Goal: Task Accomplishment & Management: Manage account settings

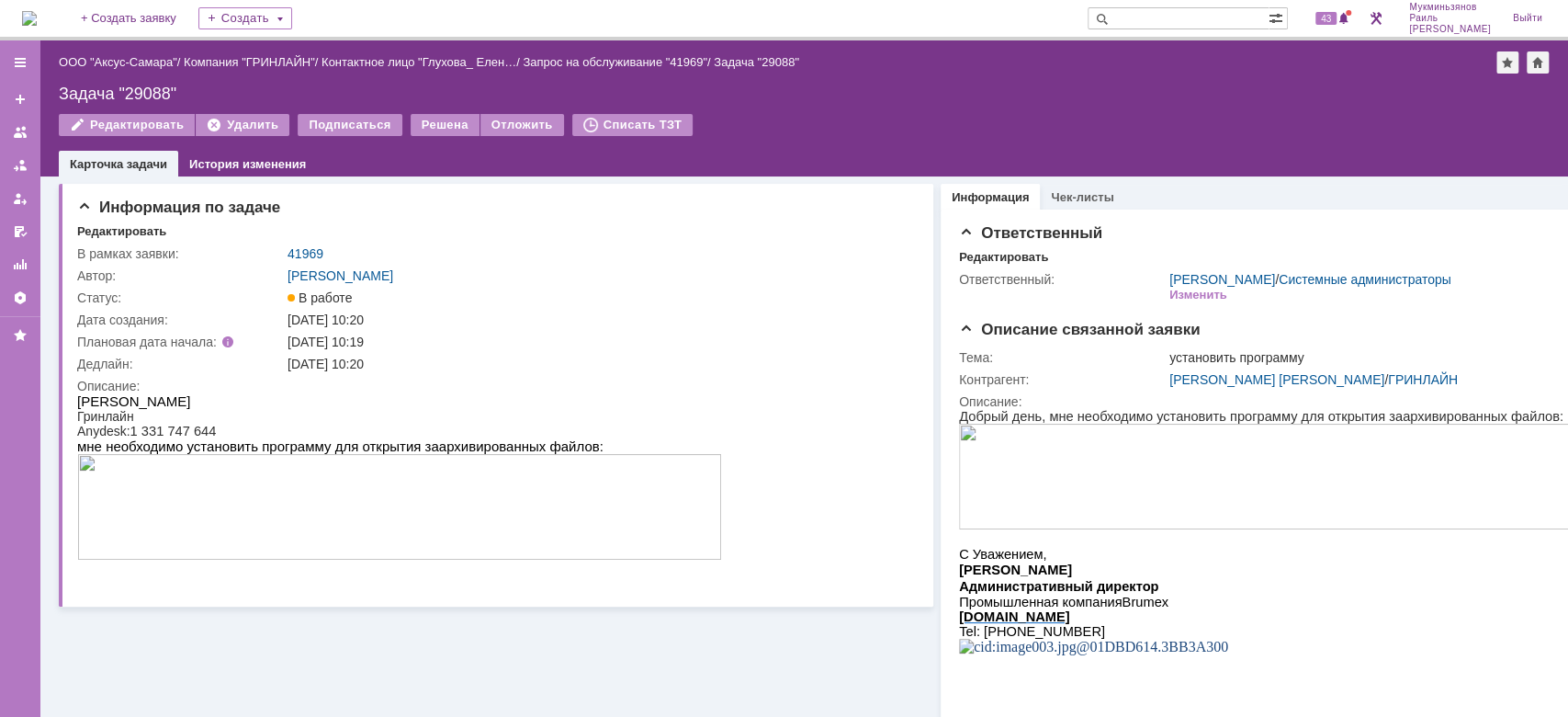
click at [37, 19] on img at bounding box center [29, 18] width 15 height 15
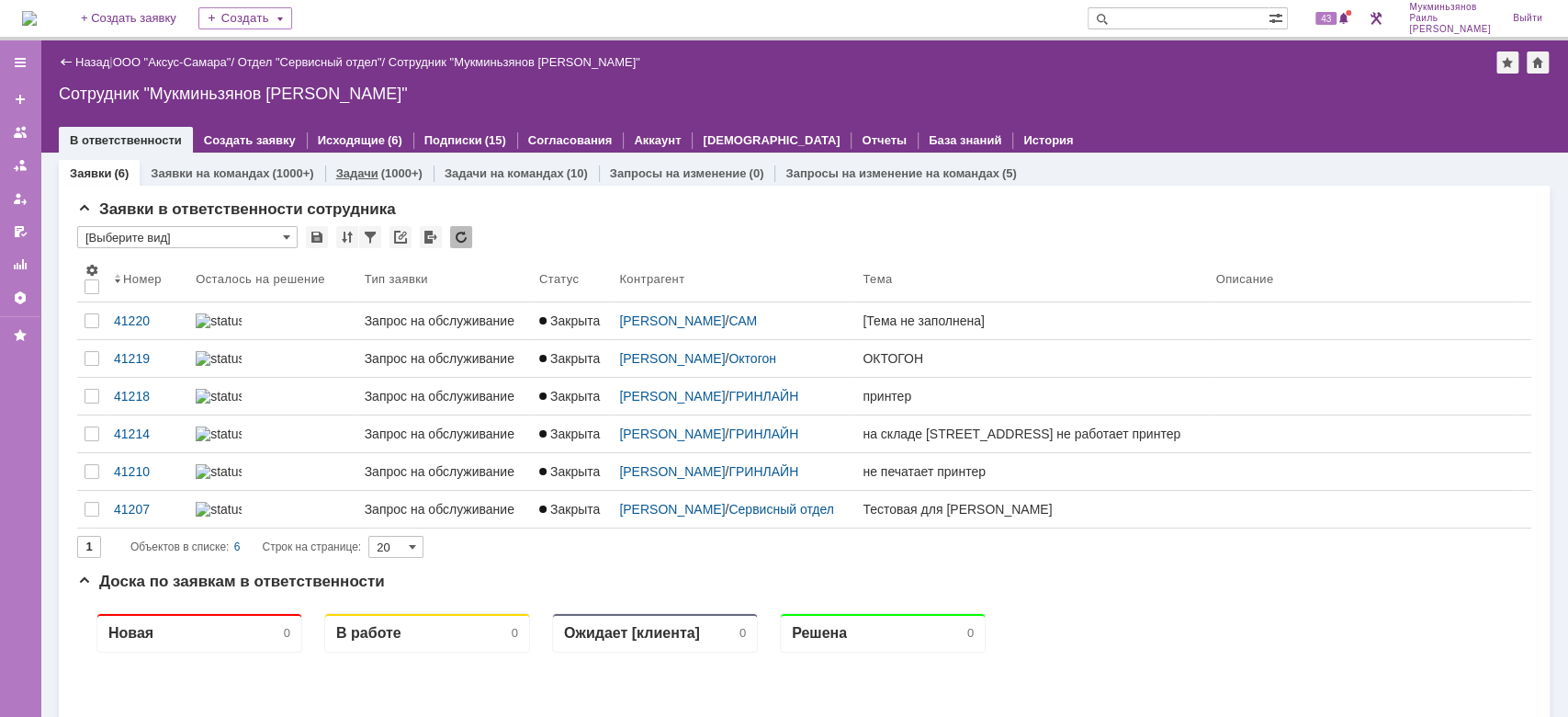
click at [358, 176] on link "Задачи" at bounding box center [357, 173] width 42 height 14
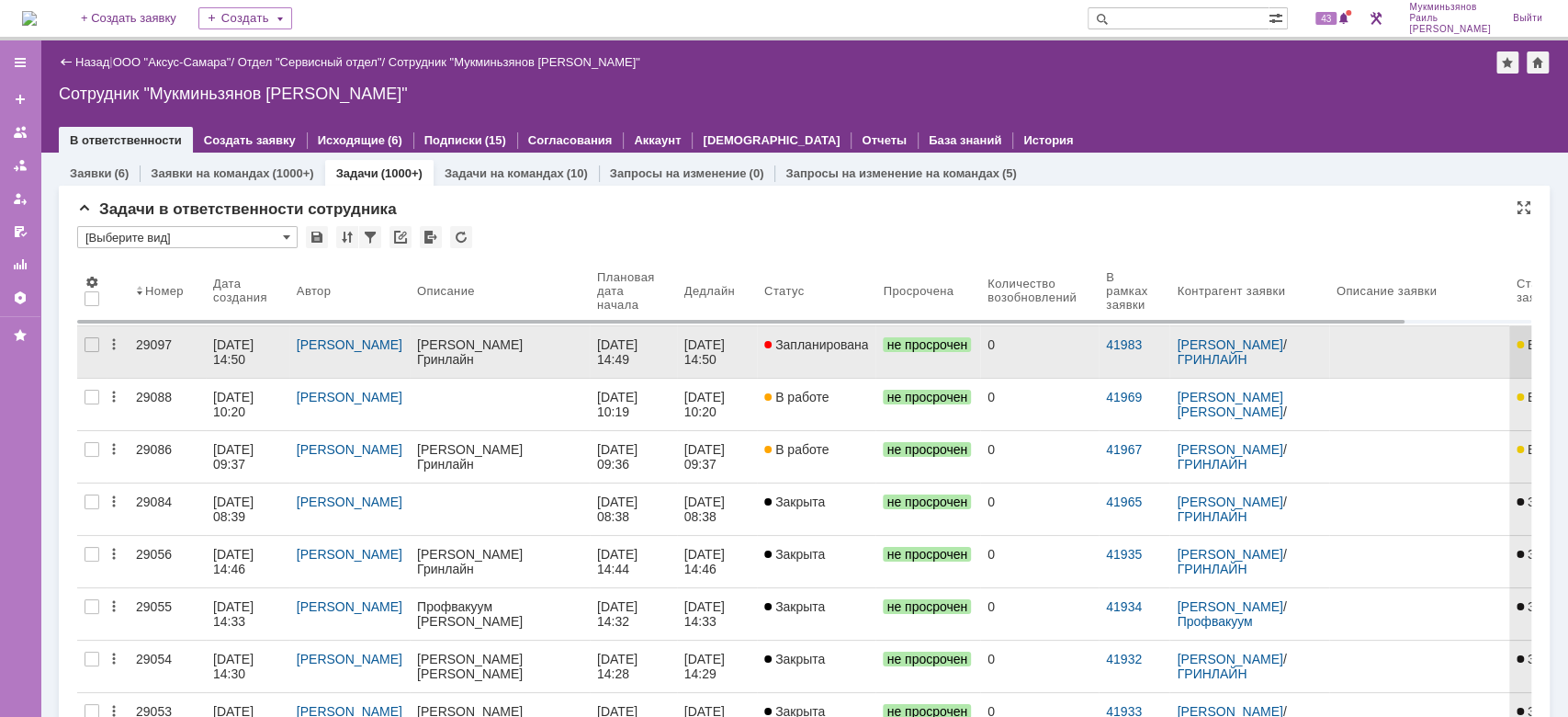
click at [571, 344] on div "[PERSON_NAME]" at bounding box center [500, 344] width 166 height 15
click at [605, 364] on div "[DATE] 14:49" at bounding box center [618, 352] width 44 height 29
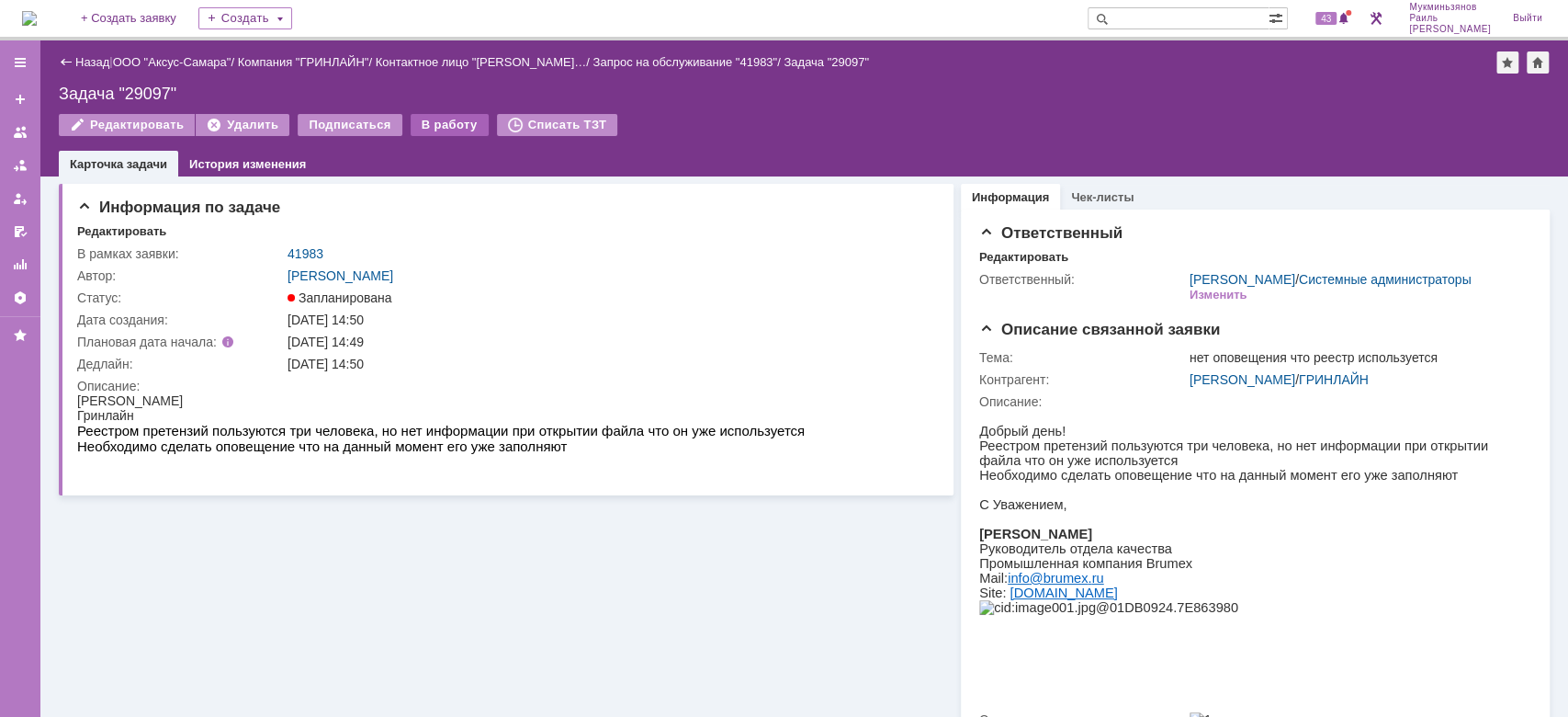
click at [433, 121] on div "В работу" at bounding box center [450, 125] width 78 height 22
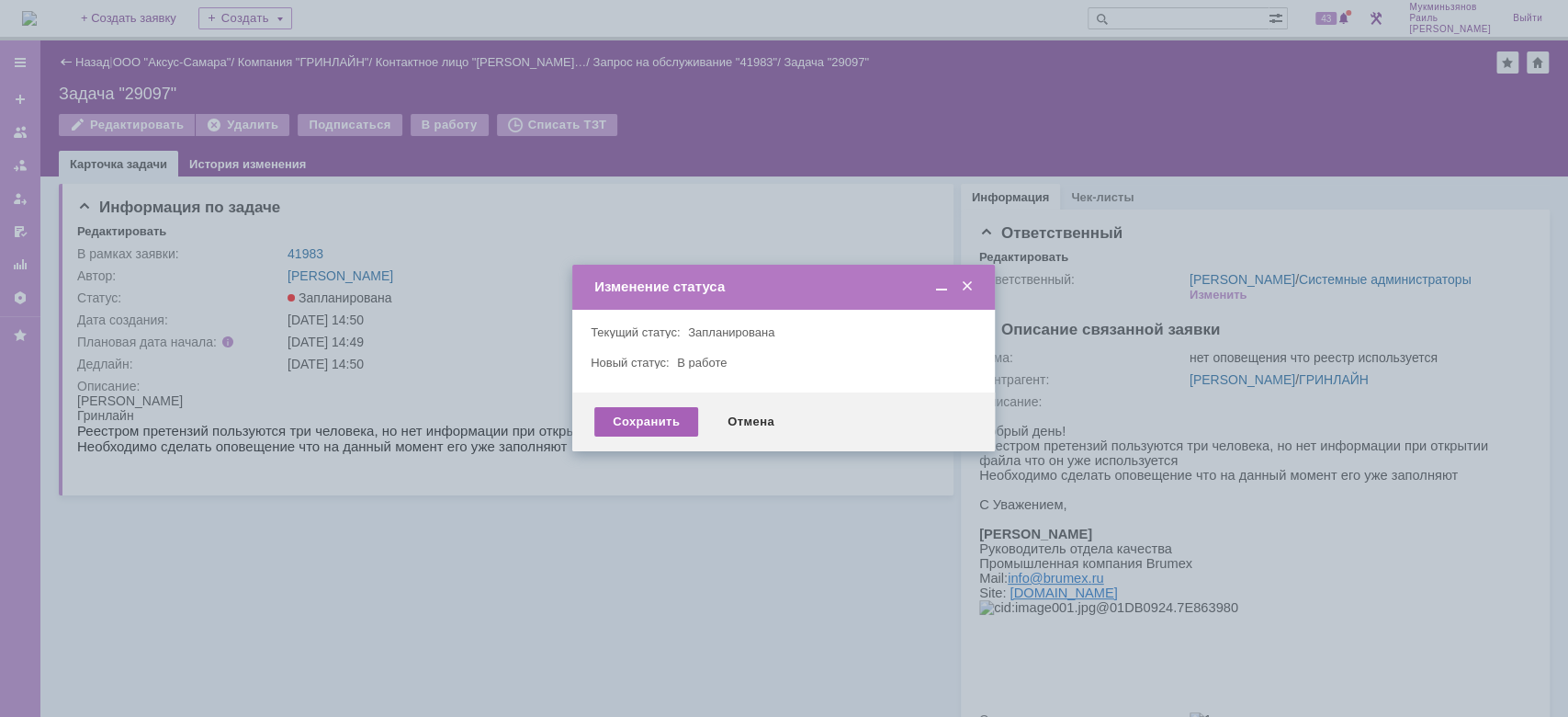
click at [617, 423] on div "Сохранить" at bounding box center [646, 421] width 103 height 29
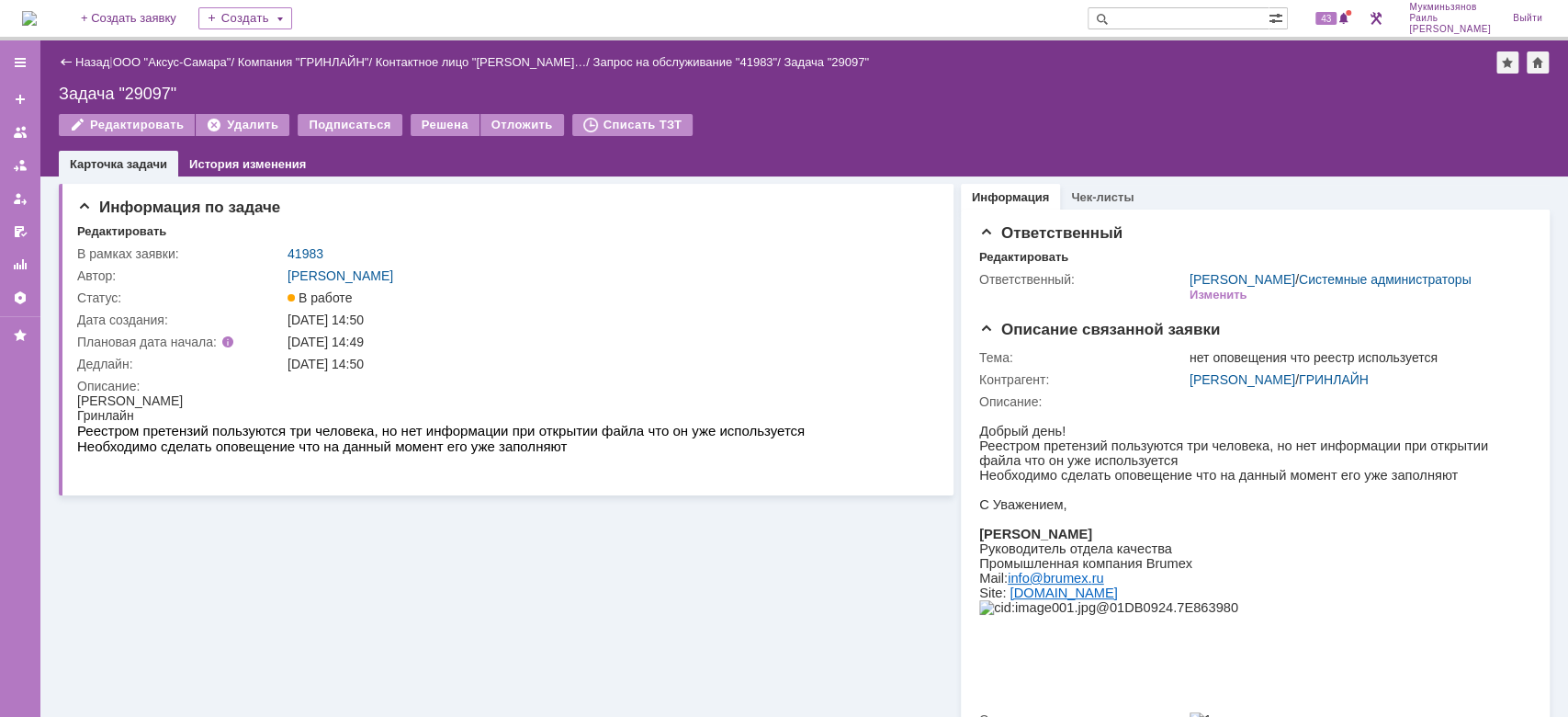
click at [37, 11] on img at bounding box center [29, 18] width 15 height 15
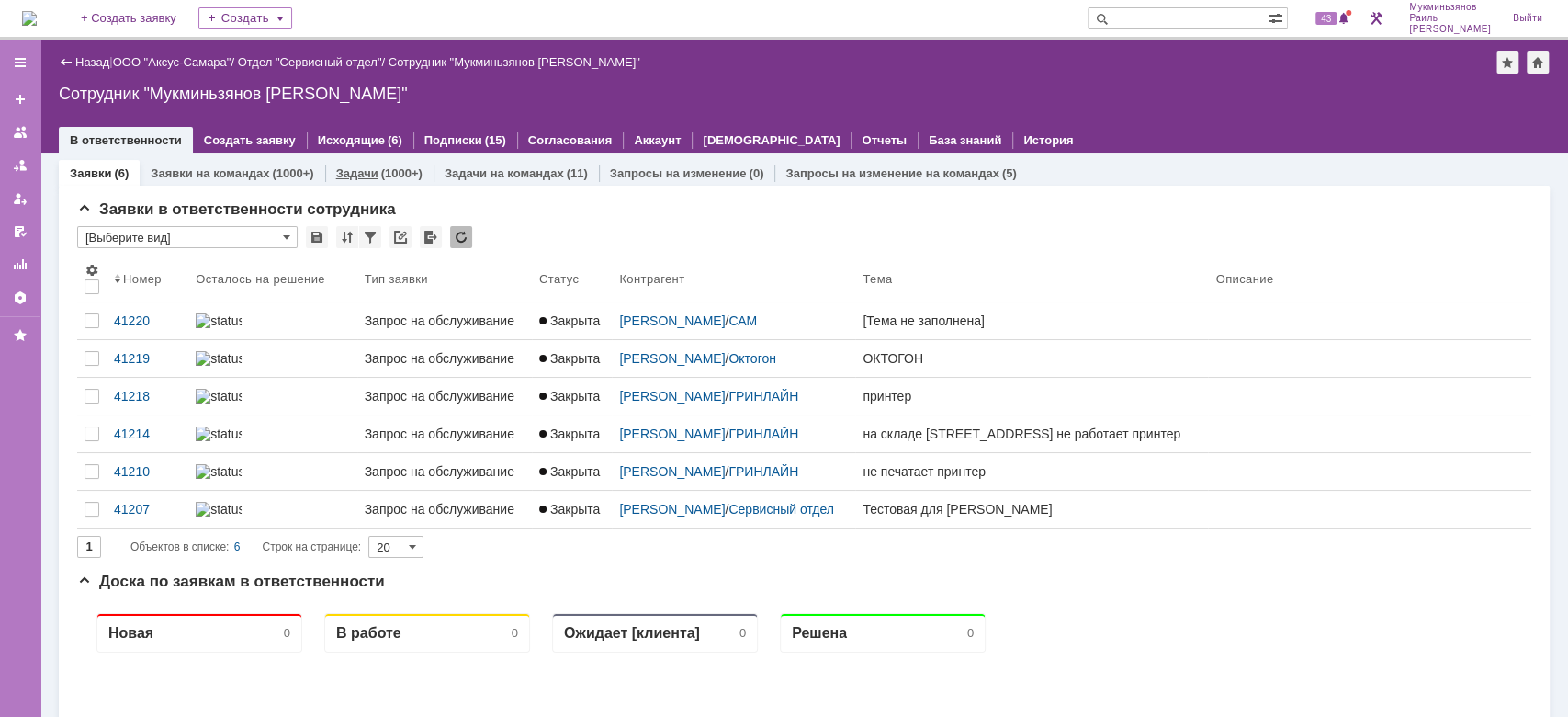
click at [365, 164] on div "Задачи (1000+)" at bounding box center [378, 173] width 108 height 26
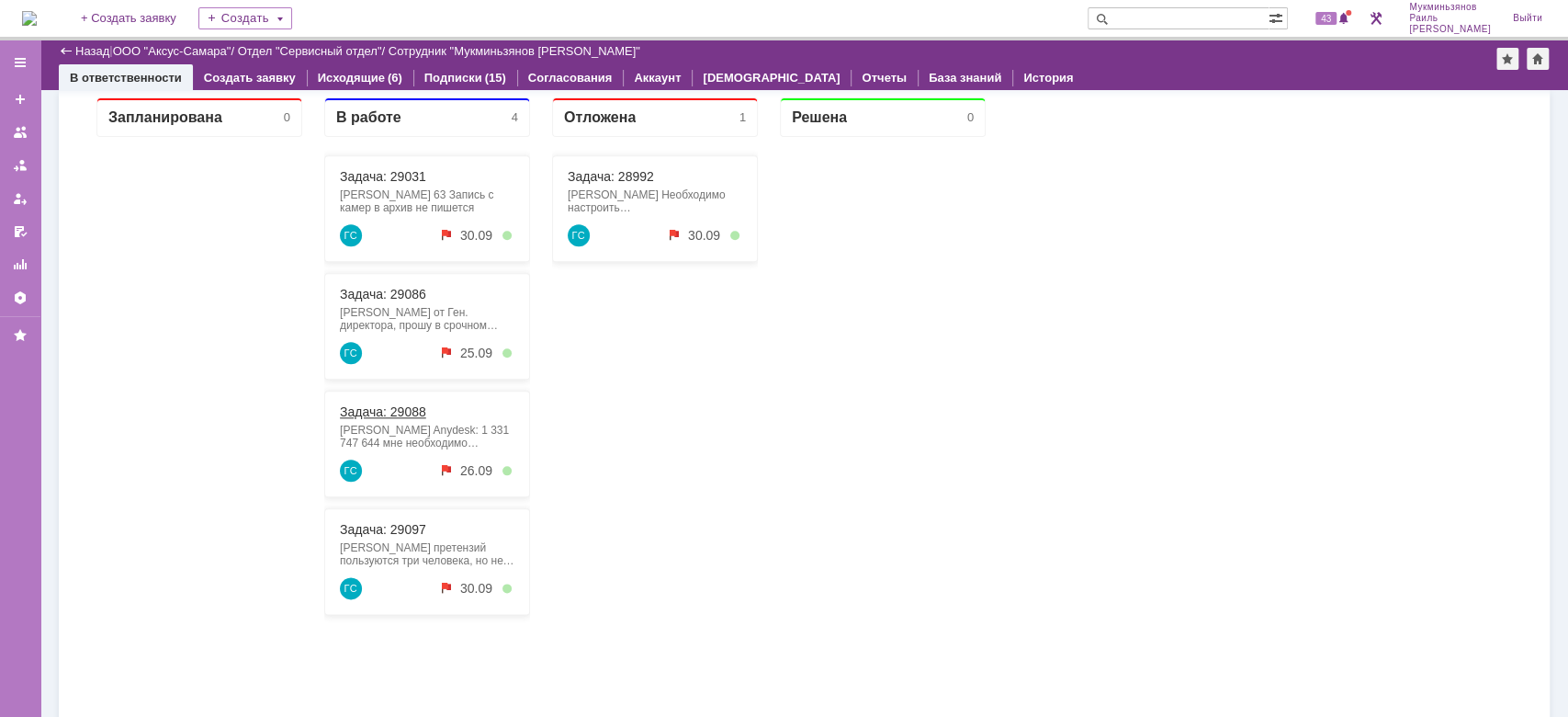
click at [385, 417] on link "Задача: 29088" at bounding box center [382, 411] width 87 height 15
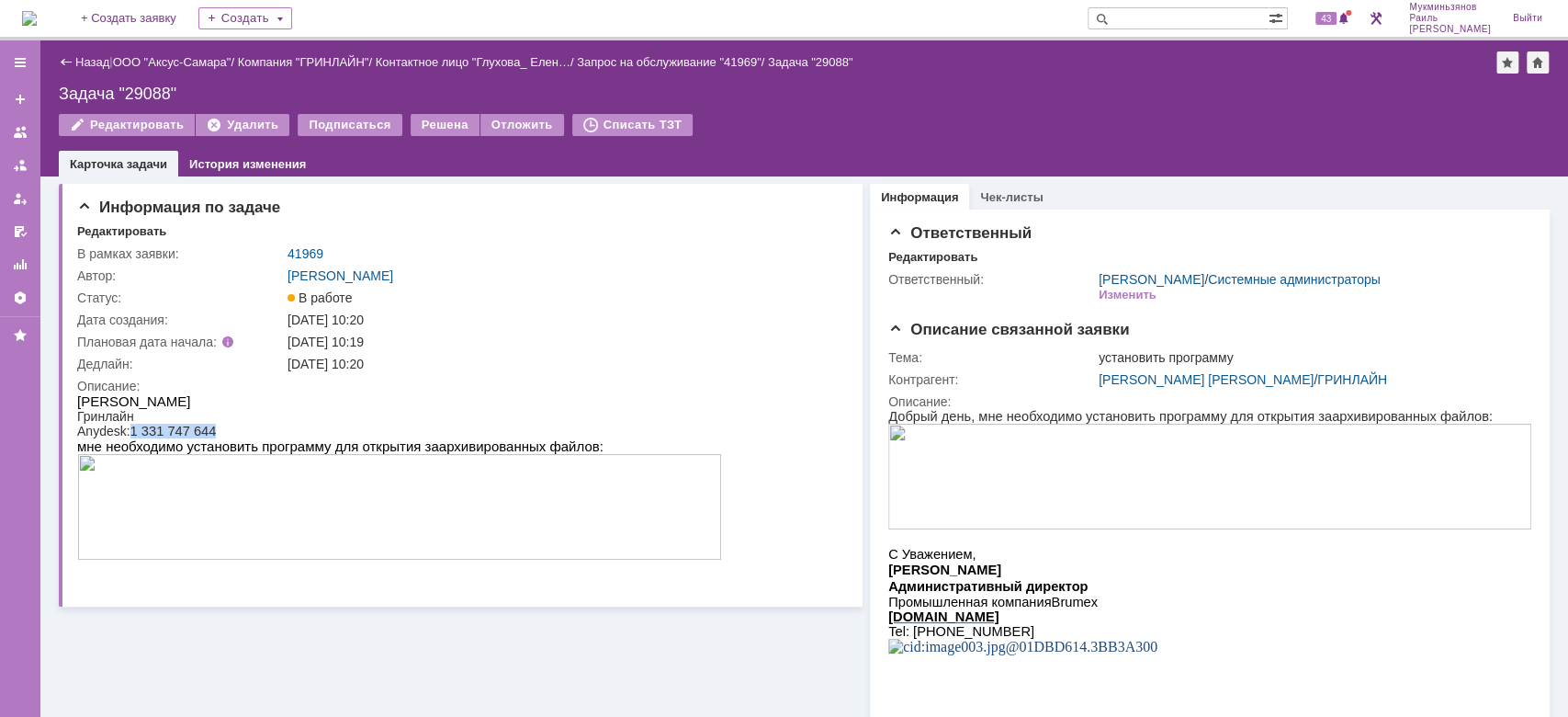
drag, startPoint x: 135, startPoint y: 430, endPoint x: 218, endPoint y: 426, distance: 83.1
click at [218, 427] on div "Anydesk: 1 331 747 644" at bounding box center [399, 430] width 645 height 15
copy span "1 331 747 644"
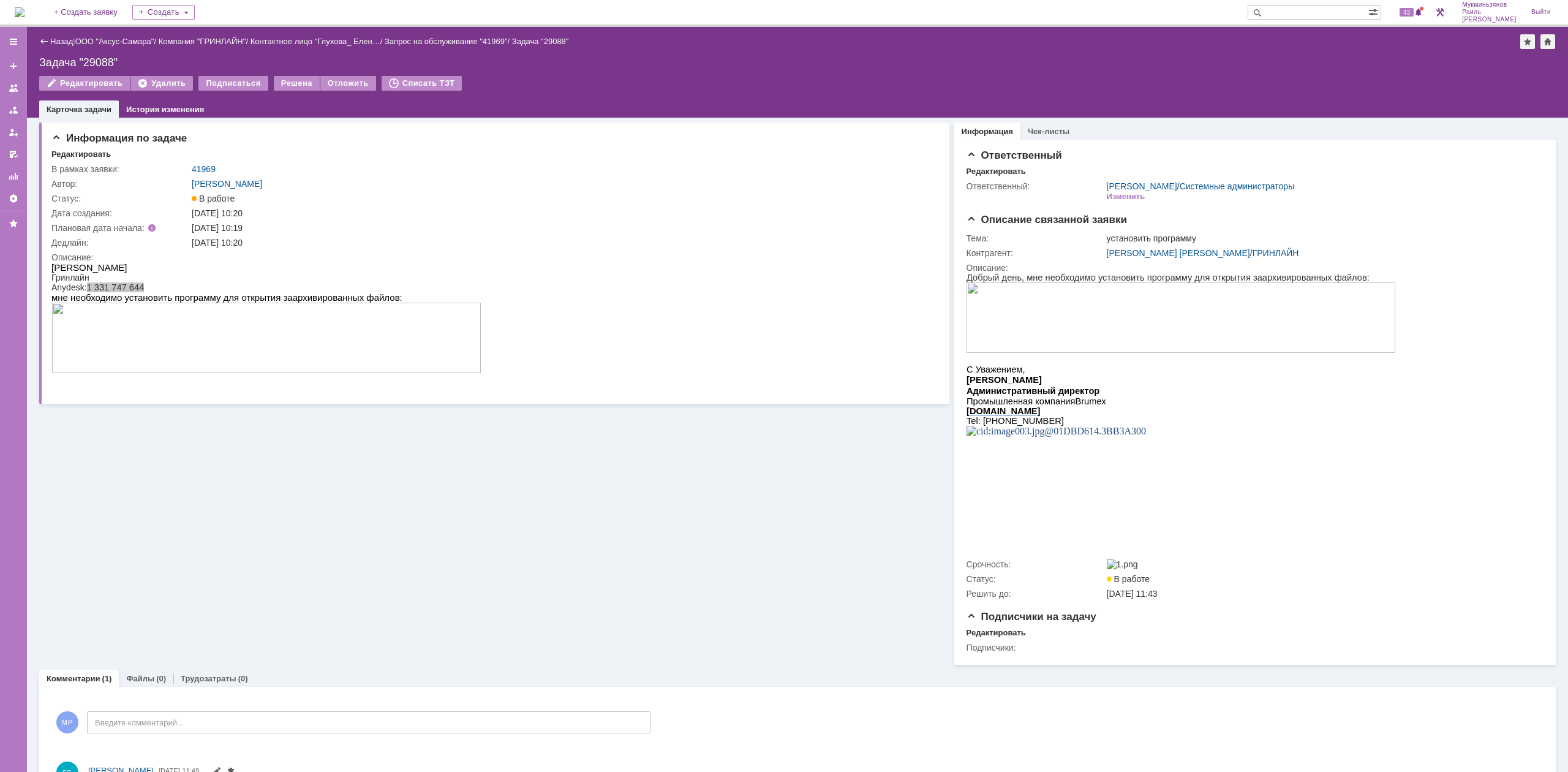
click at [20, 10] on img at bounding box center [20, 12] width 10 height 10
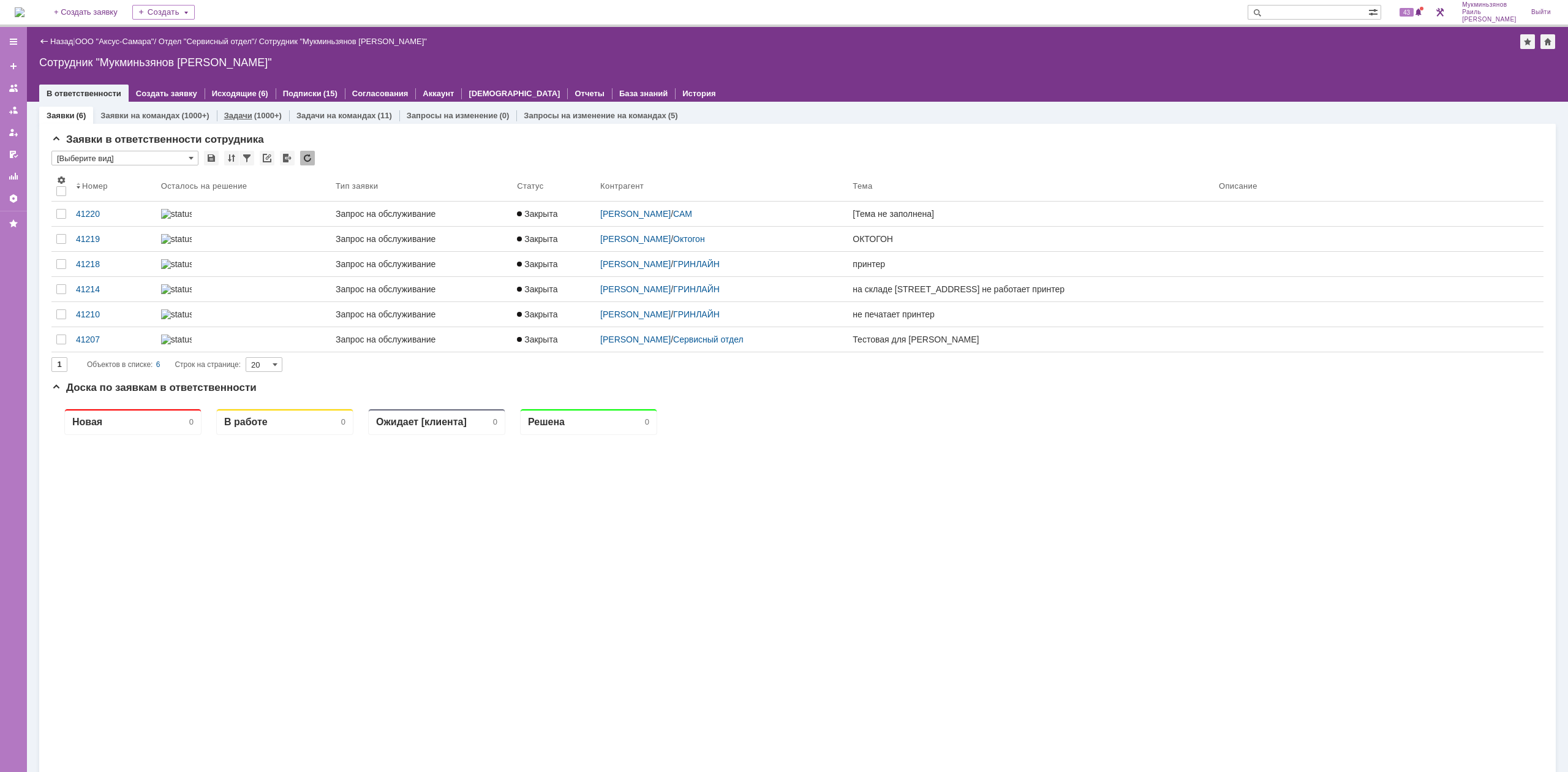
click at [240, 118] on link "Задачи" at bounding box center [238, 115] width 28 height 9
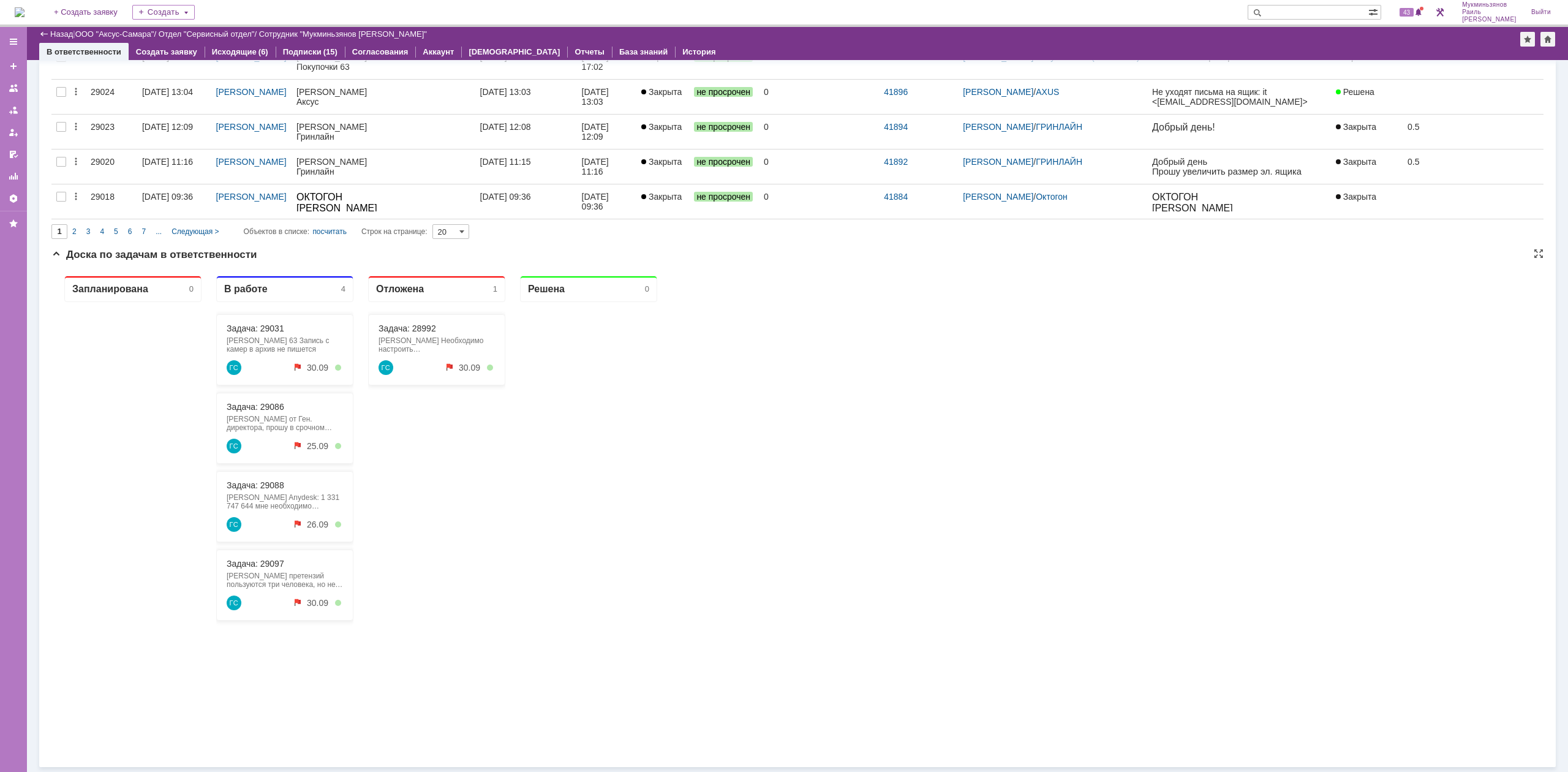
scroll to position [643, 0]
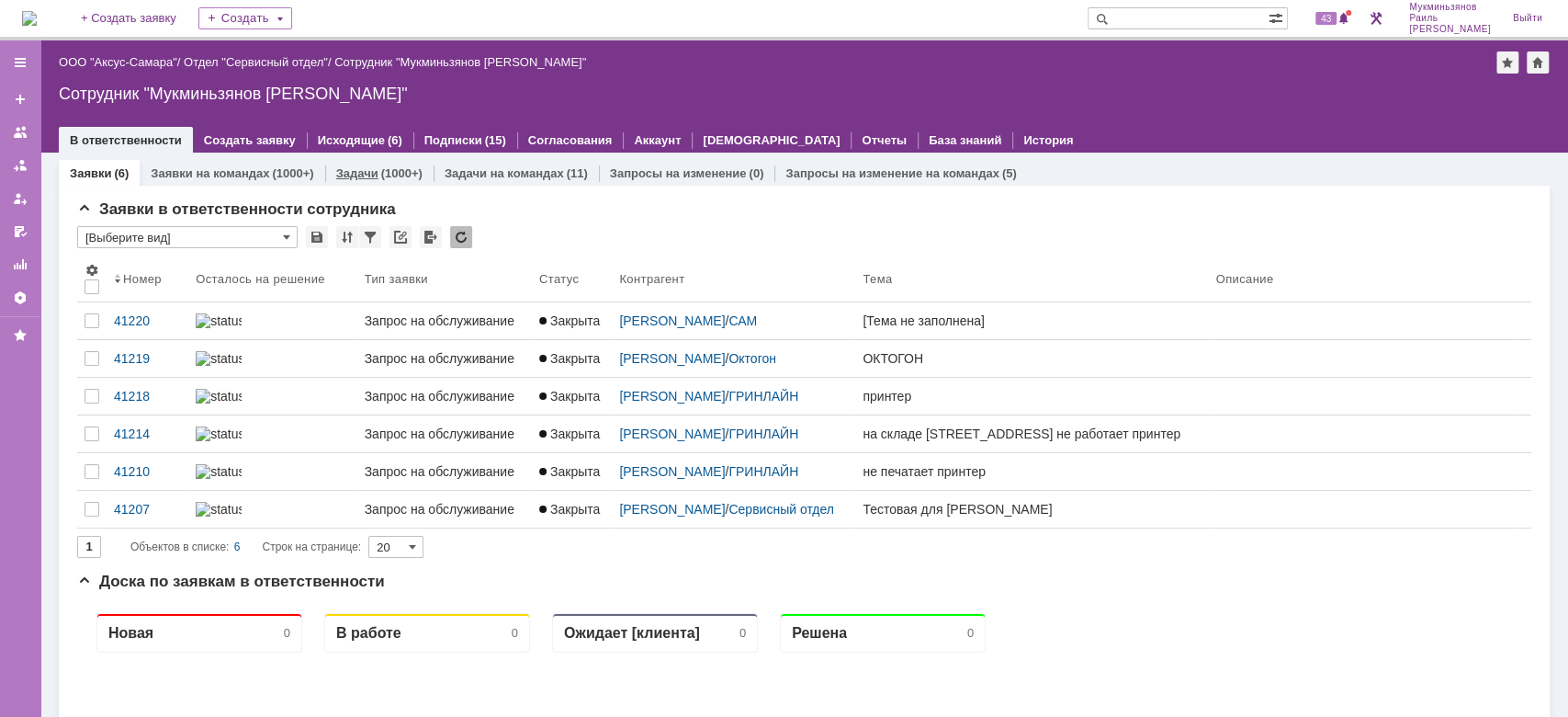
click at [373, 183] on div "Задачи (1000+)" at bounding box center [378, 173] width 108 height 26
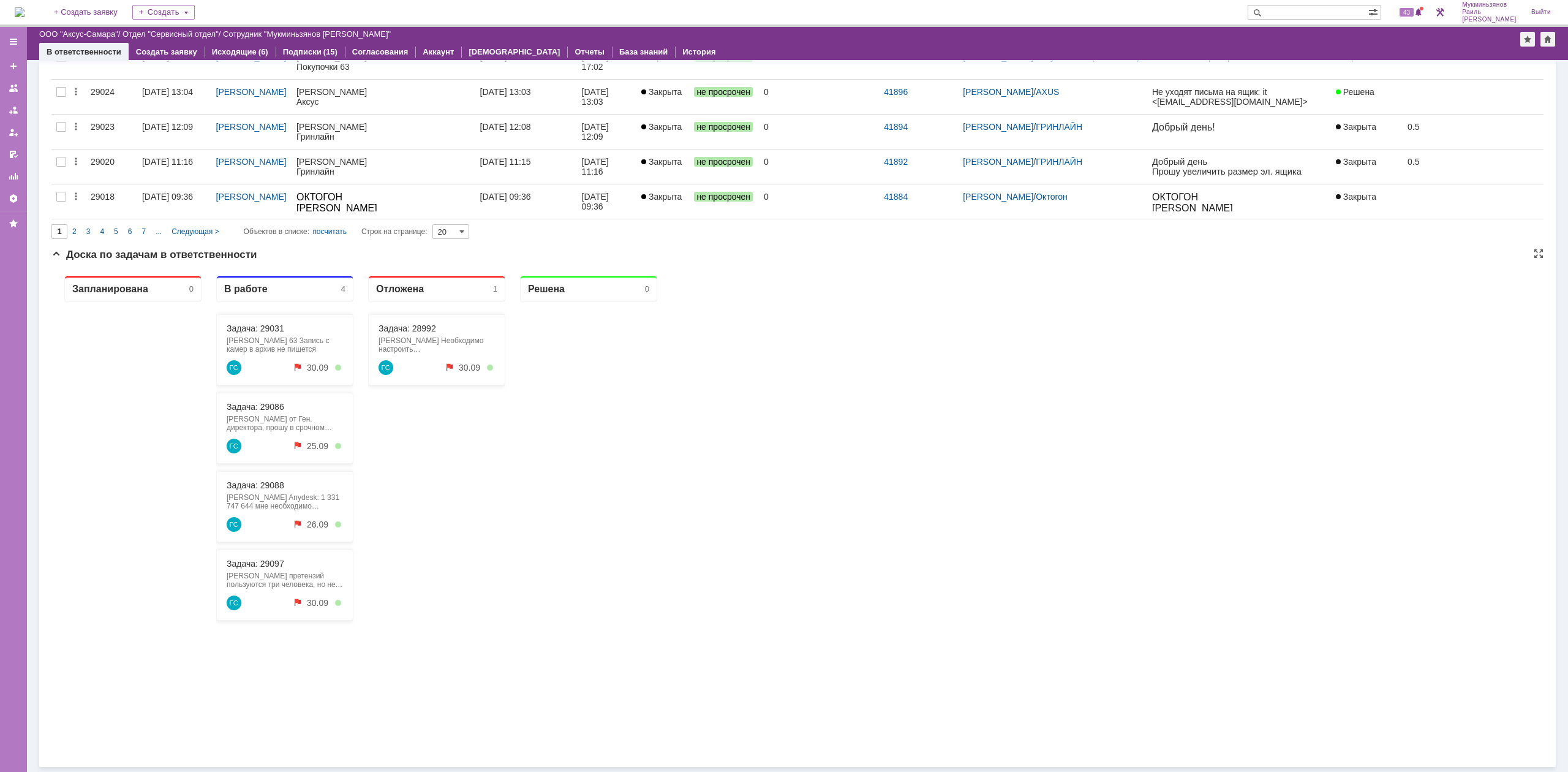
drag, startPoint x: 710, startPoint y: 499, endPoint x: 667, endPoint y: 494, distance: 43.3
click at [667, 494] on div "Запланирована 0 В работе 4 Задача: 29031 [PERSON_NAME] 63 Запись с камер в архи…" at bounding box center [797, 511] width 1492 height 490
click at [243, 330] on link "Задача: 29031" at bounding box center [255, 328] width 58 height 10
click at [268, 412] on link "Задача: 29086" at bounding box center [255, 406] width 58 height 10
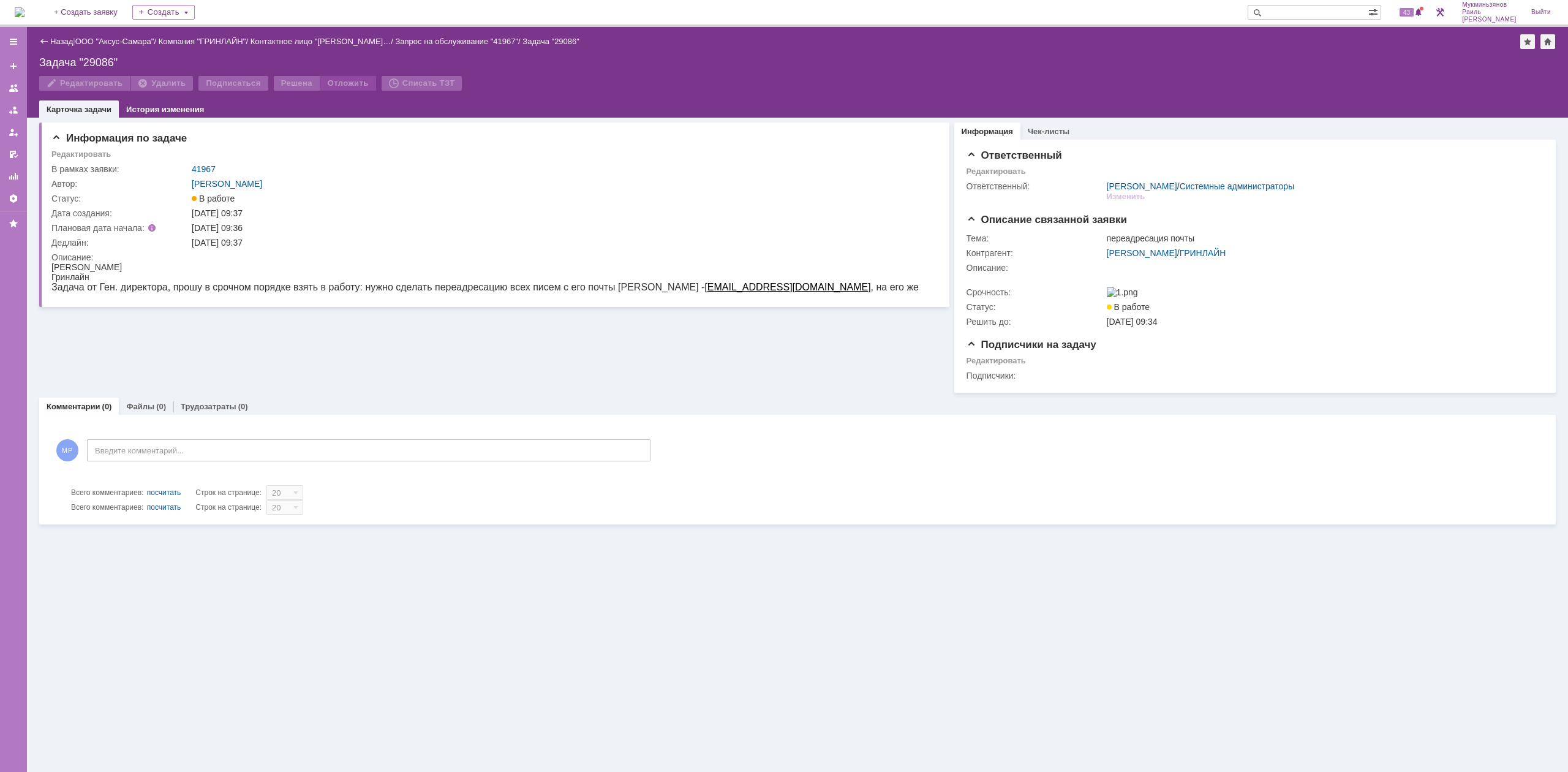
click at [333, 87] on div "Отложить" at bounding box center [349, 83] width 56 height 15
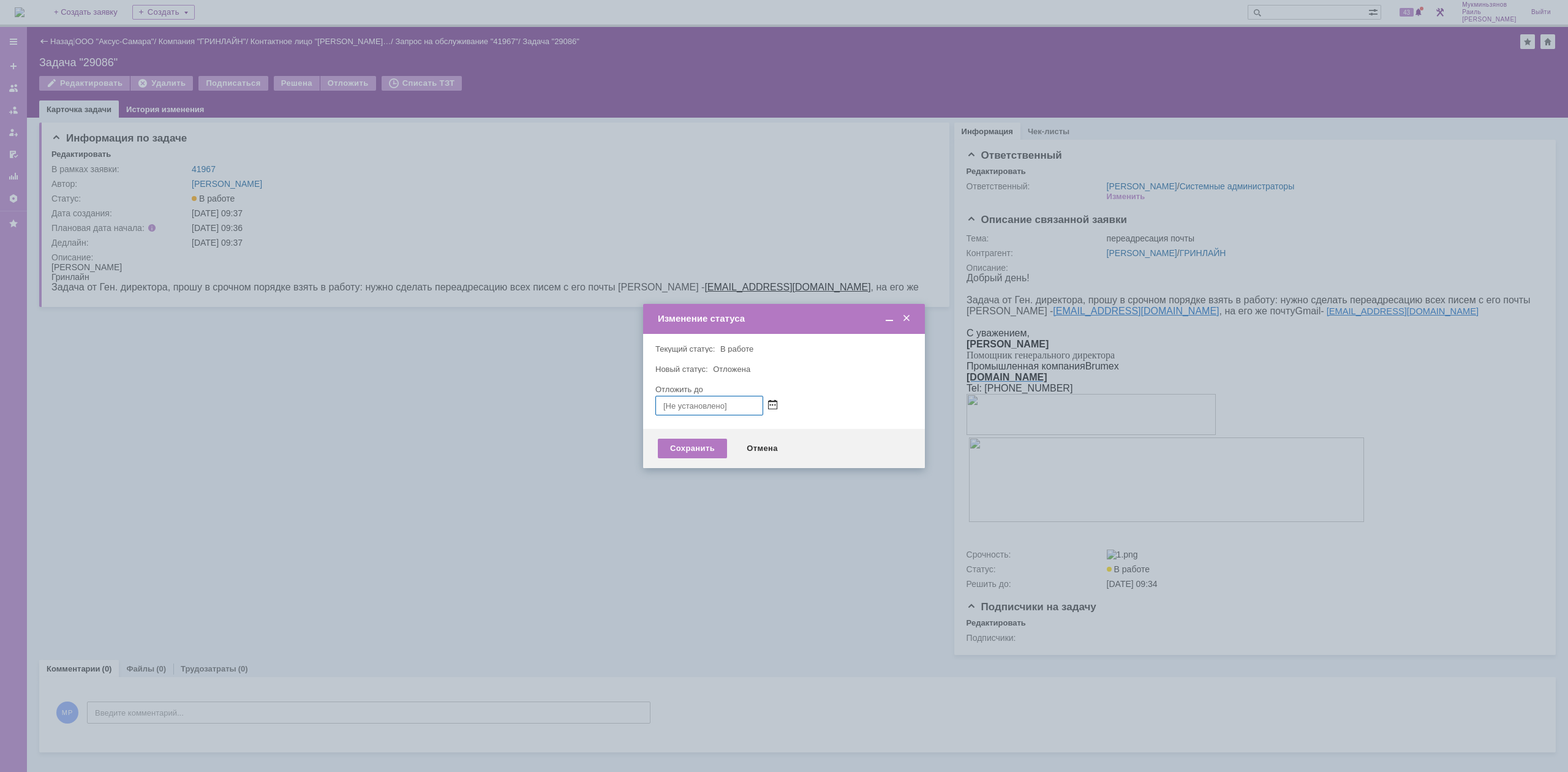
click at [772, 408] on span at bounding box center [773, 405] width 9 height 10
click at [741, 500] on div "26" at bounding box center [738, 501] width 12 height 10
type input "[DATE] 16:58"
click at [679, 445] on div "Сохранить" at bounding box center [693, 448] width 69 height 20
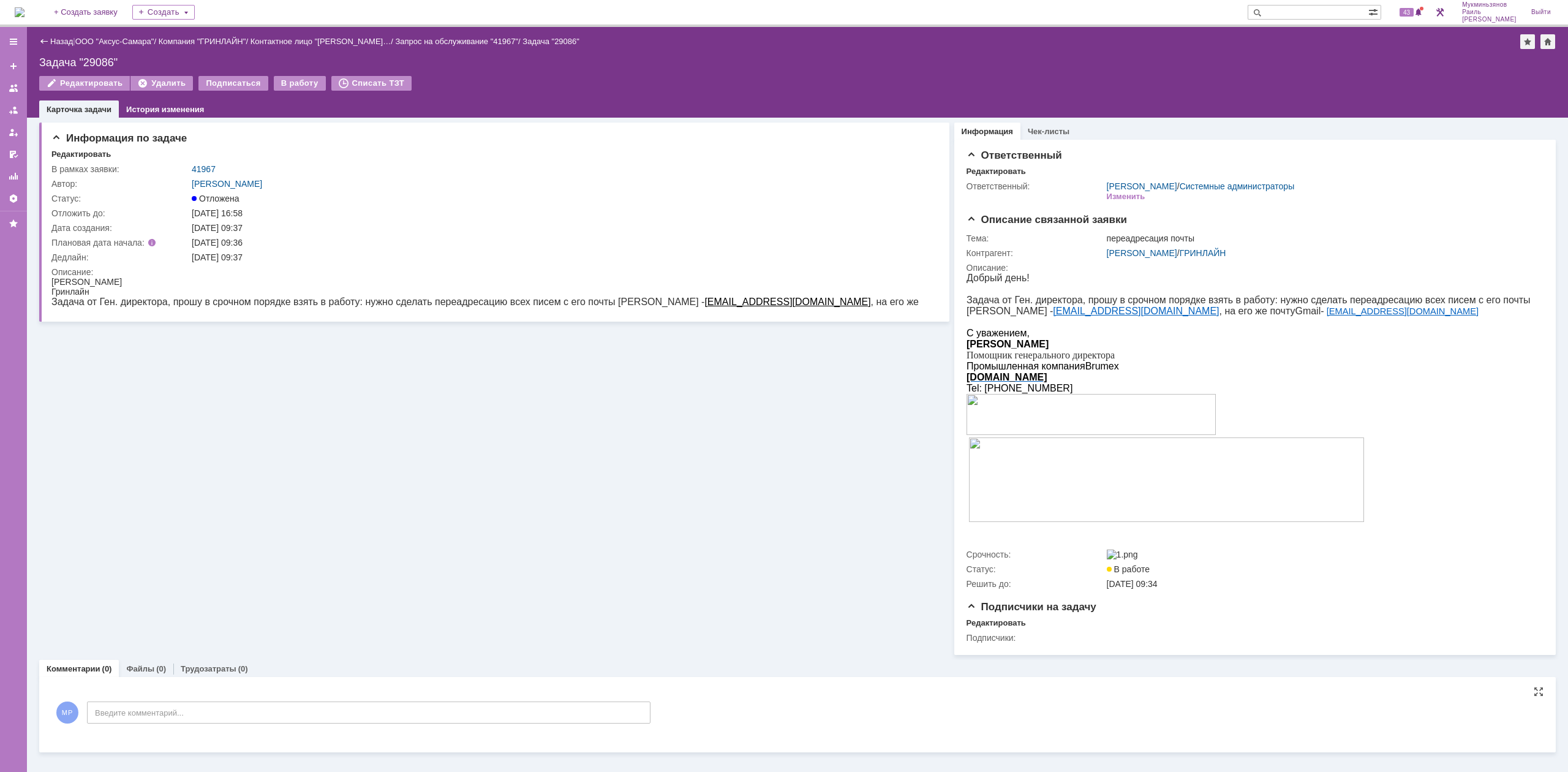
drag, startPoint x: 276, startPoint y: 704, endPoint x: 278, endPoint y: 729, distance: 25.1
click at [276, 704] on div "МР Введите комментарий..." at bounding box center [351, 714] width 599 height 57
click at [278, 730] on div "МР Введите комментарий..." at bounding box center [351, 714] width 599 height 57
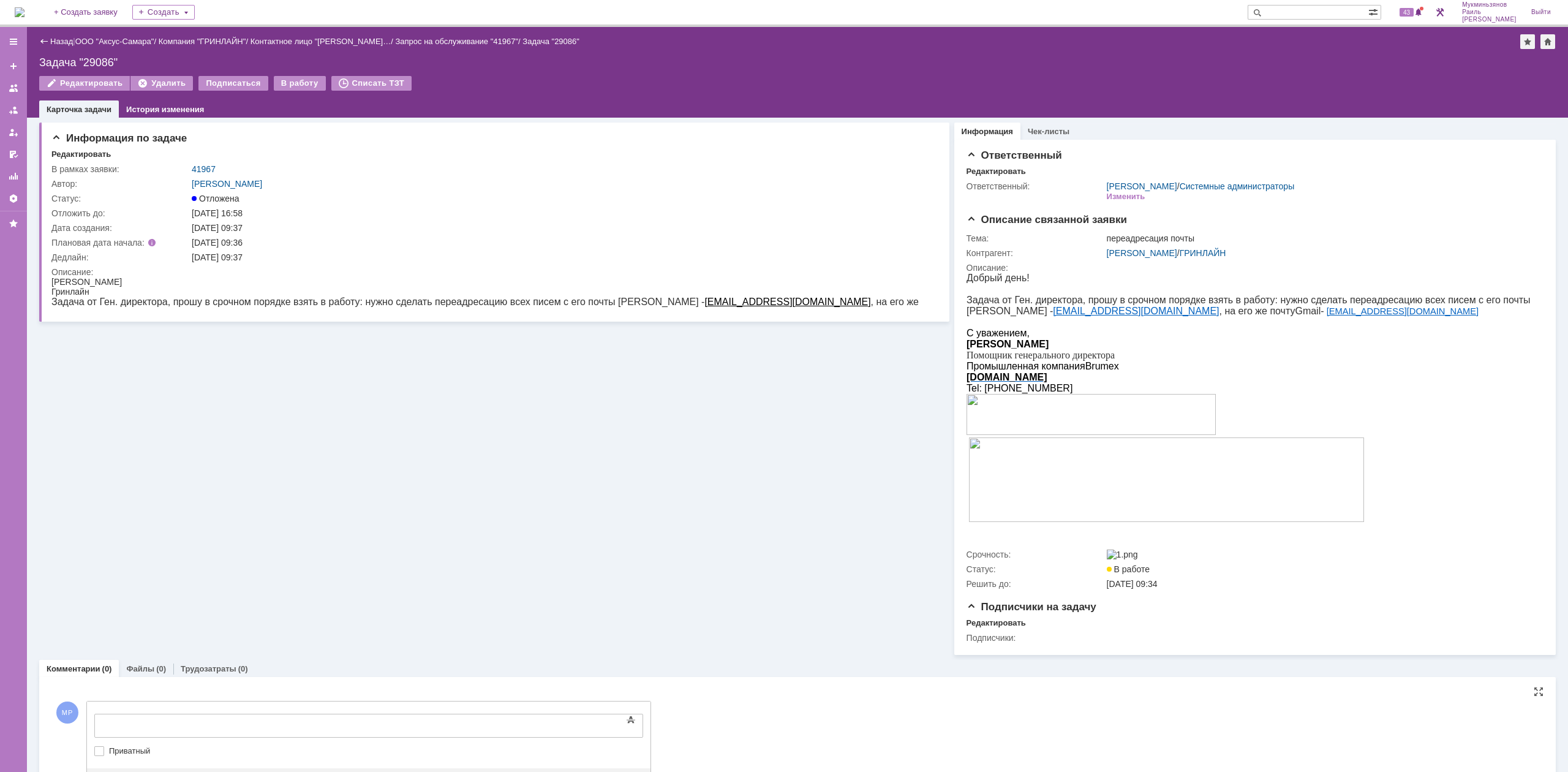
click at [286, 717] on body at bounding box center [194, 725] width 184 height 21
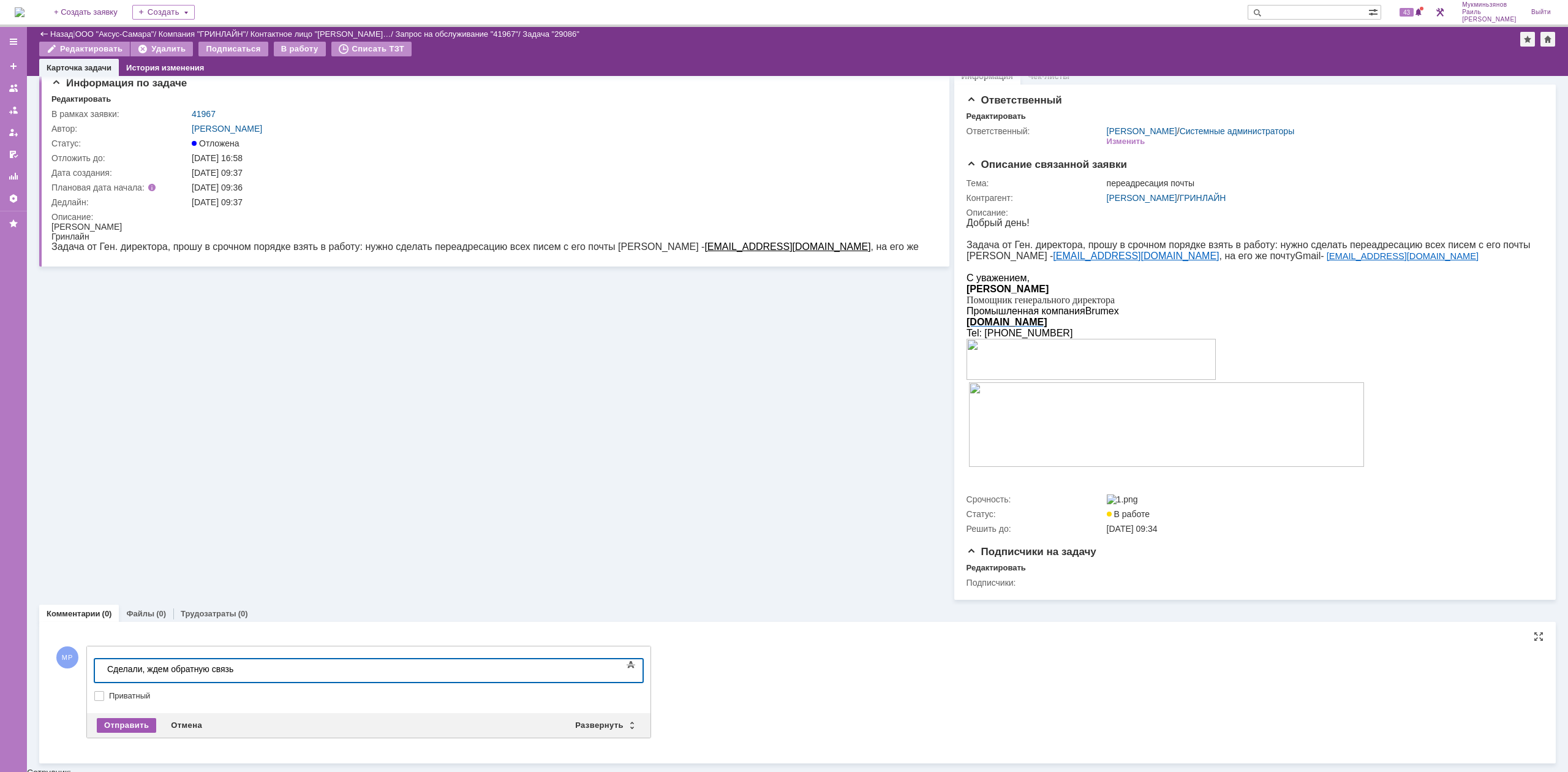
scroll to position [13, 0]
click at [121, 724] on div "Отправить" at bounding box center [126, 726] width 59 height 15
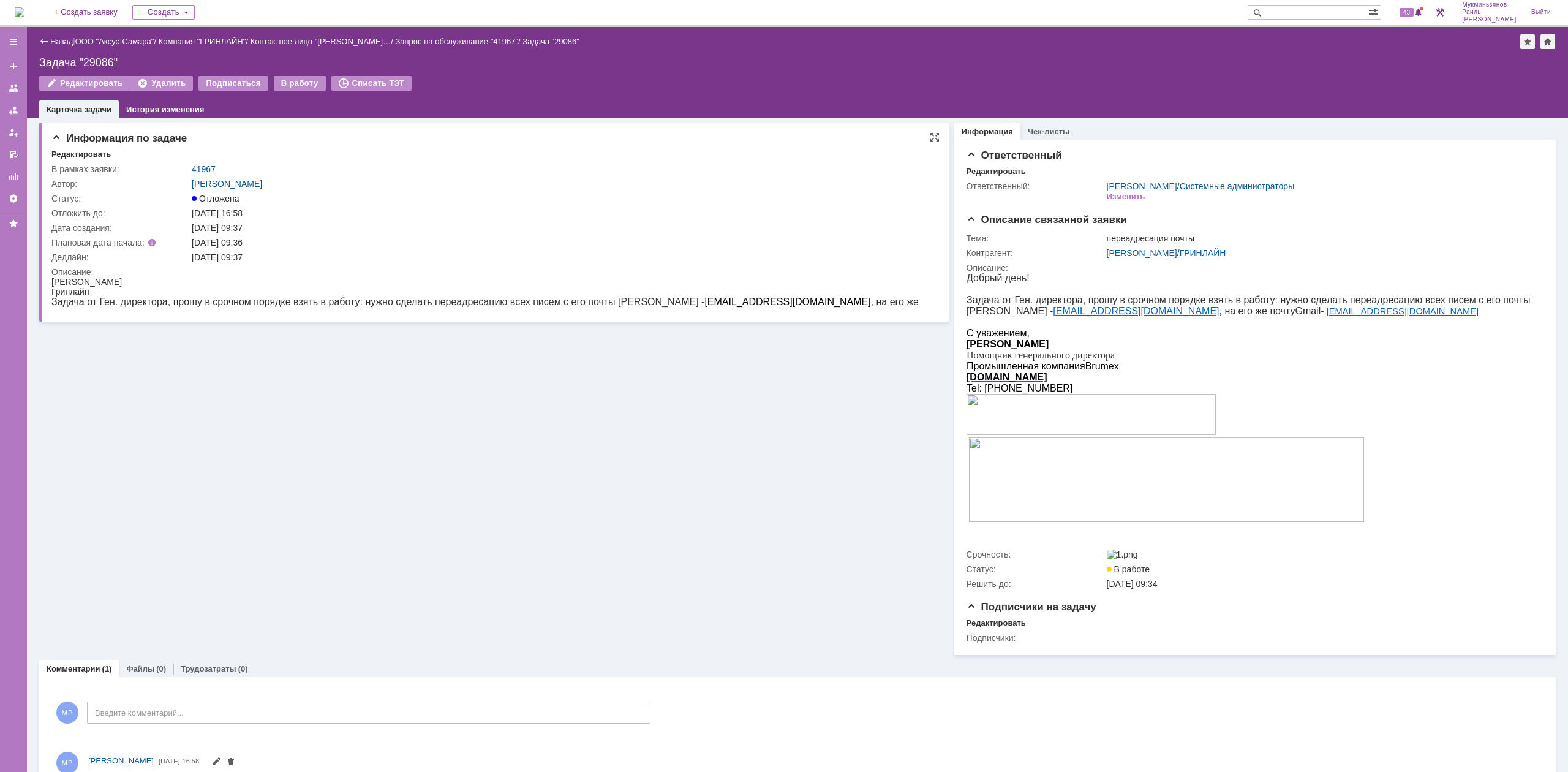
scroll to position [0, 0]
click at [25, 7] on img at bounding box center [20, 12] width 10 height 10
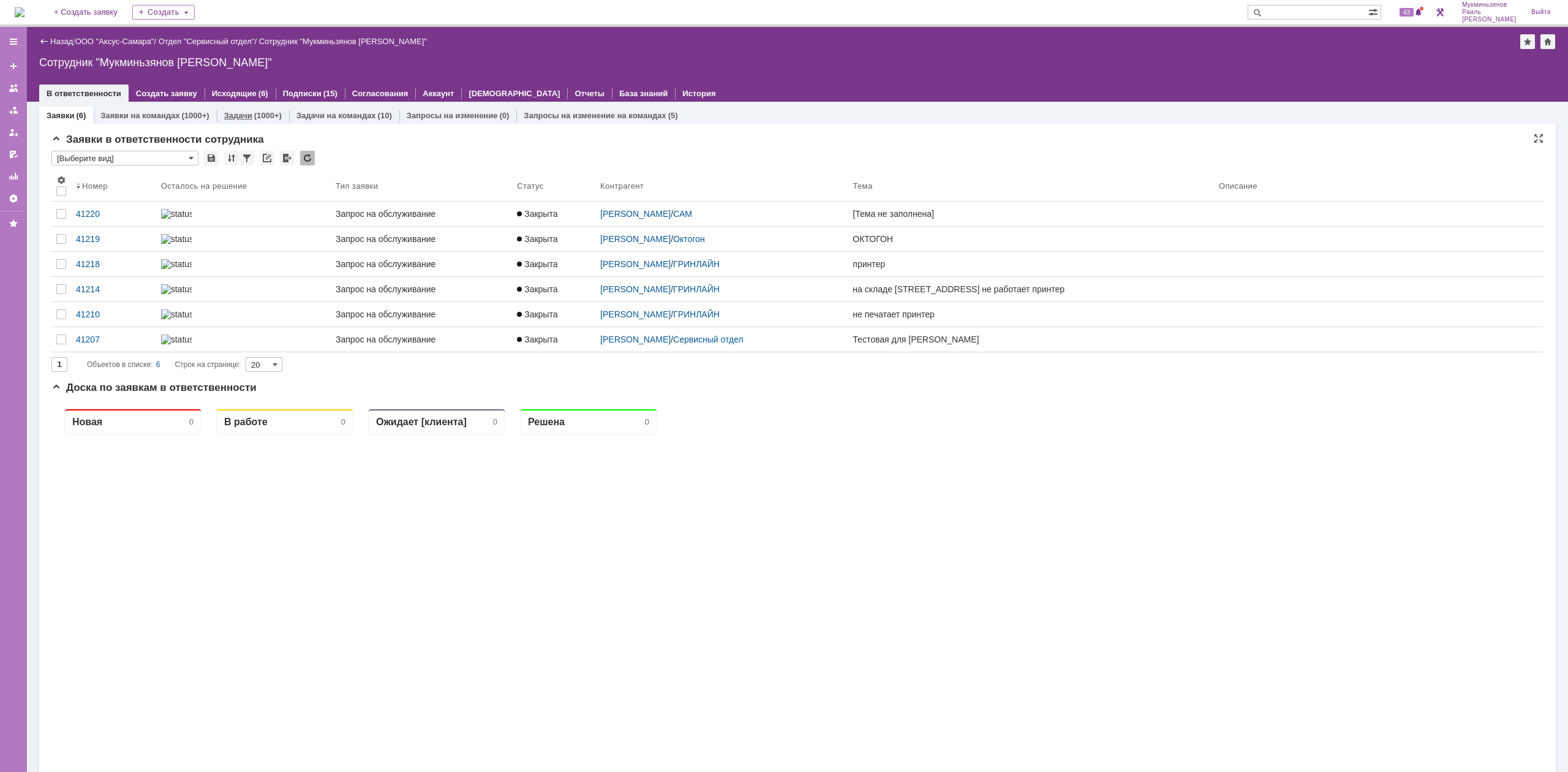
click at [256, 118] on div "(1000+)" at bounding box center [268, 115] width 27 height 9
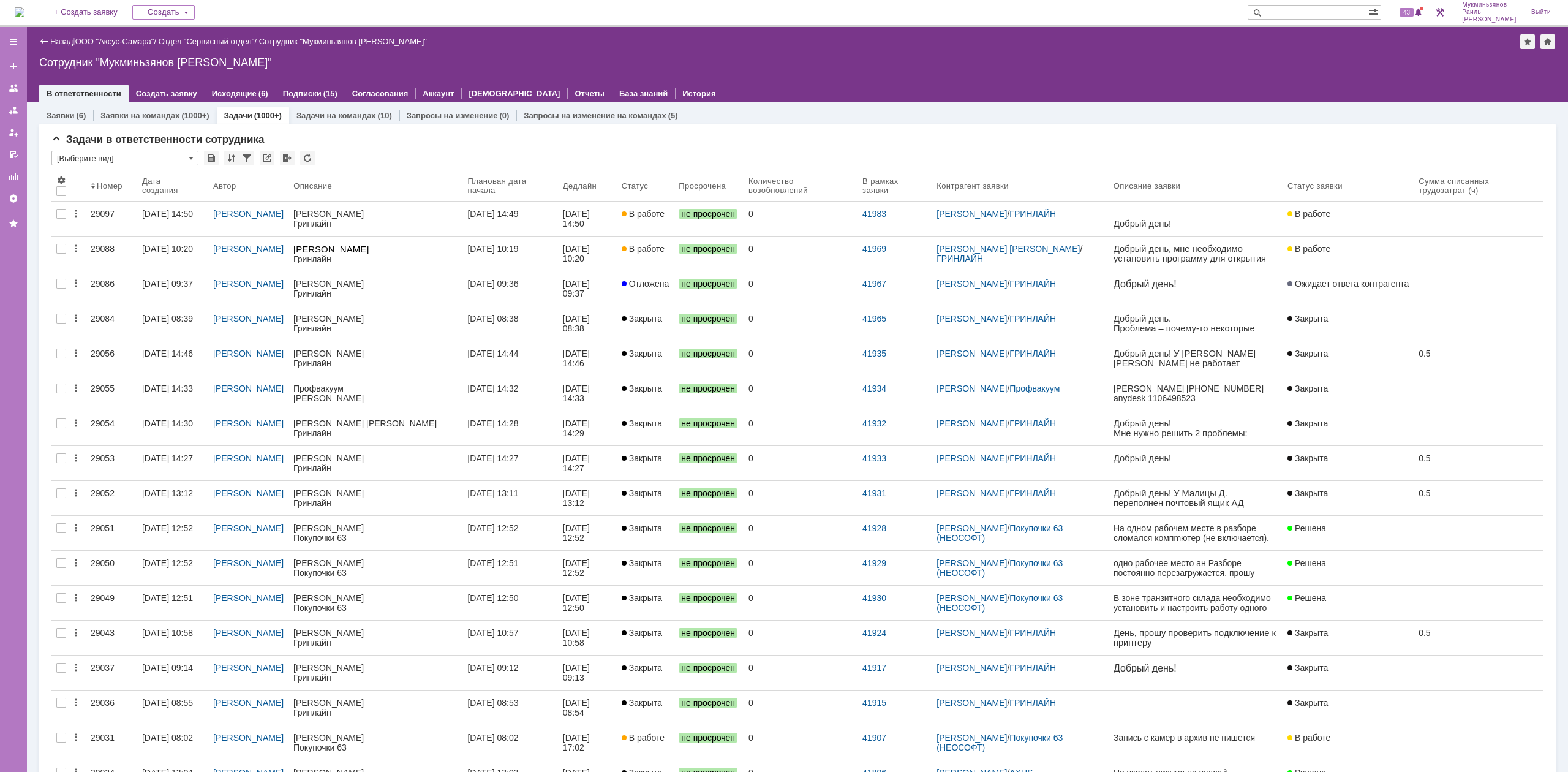
scroll to position [586, 0]
